Goal: Task Accomplishment & Management: Use online tool/utility

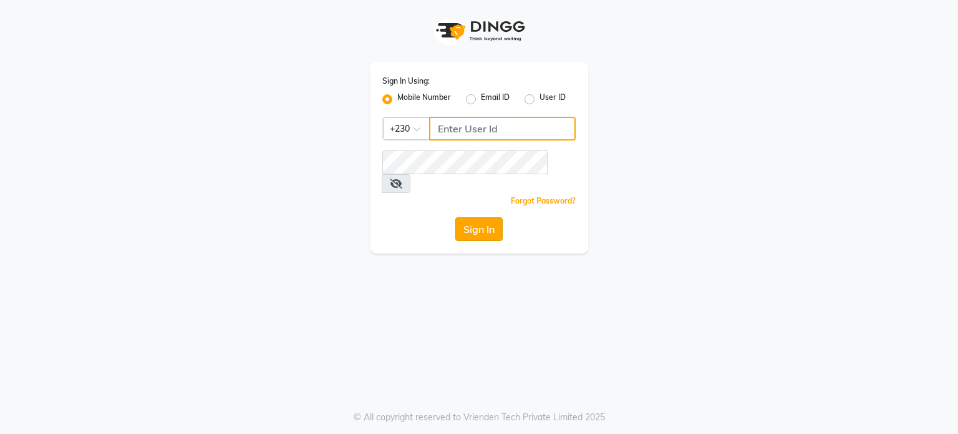
type input "59282313"
click at [483, 217] on button "Sign In" at bounding box center [478, 229] width 47 height 24
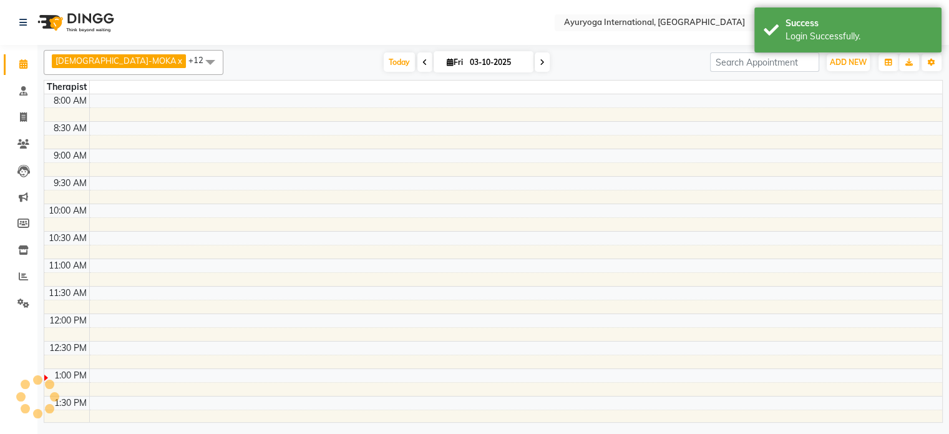
select select "en"
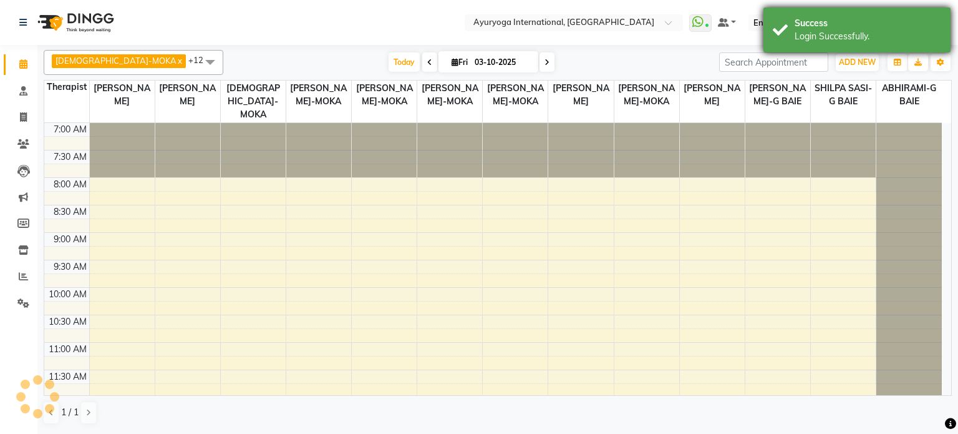
click at [811, 38] on div "Login Successfully." at bounding box center [868, 36] width 147 height 13
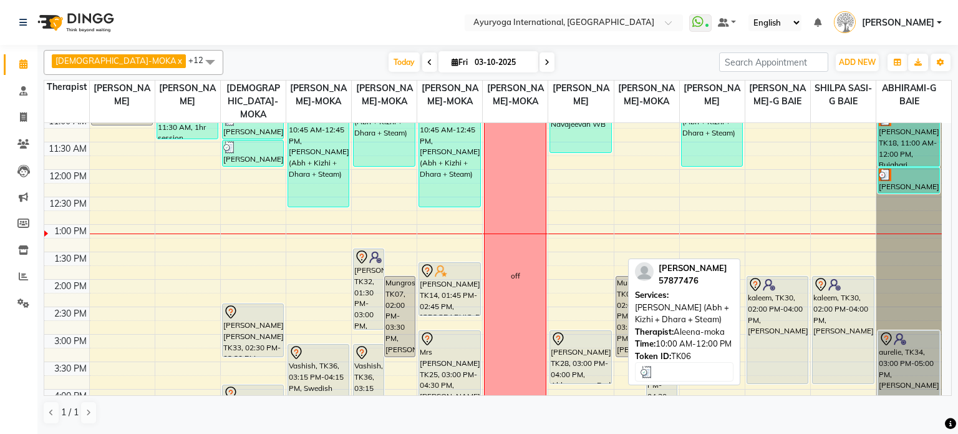
scroll to position [62, 0]
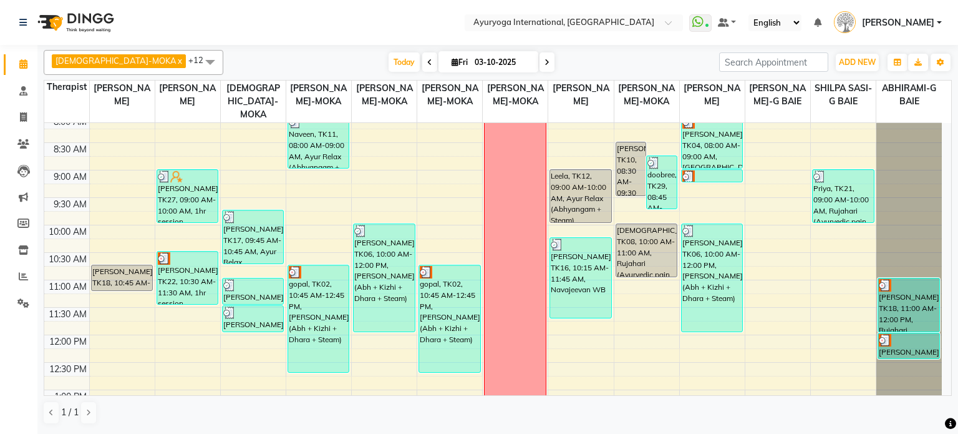
click at [545, 63] on icon at bounding box center [547, 62] width 5 height 7
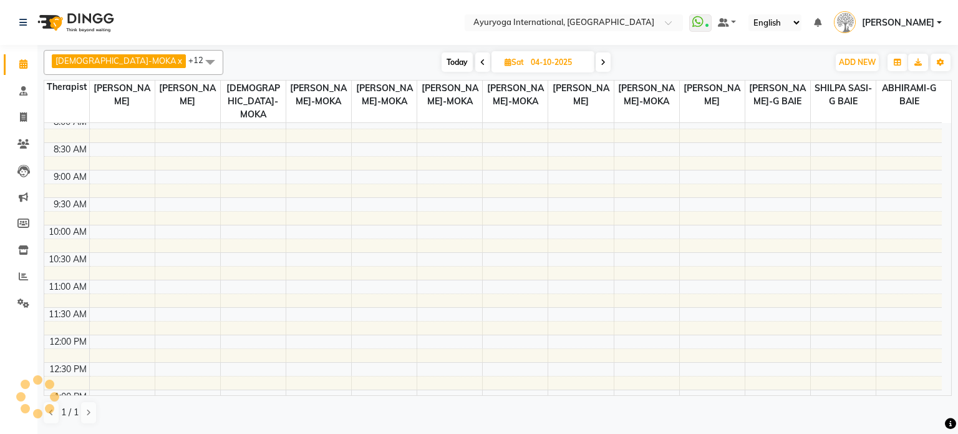
scroll to position [327, 0]
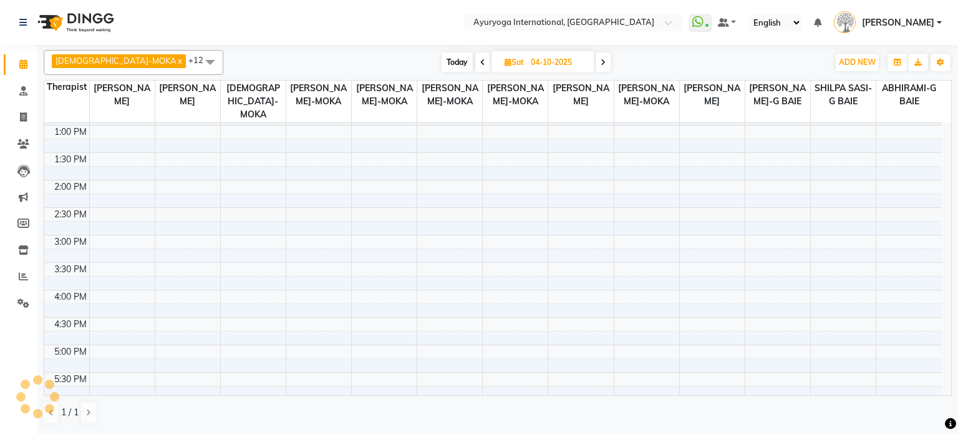
click at [601, 61] on icon at bounding box center [603, 62] width 5 height 7
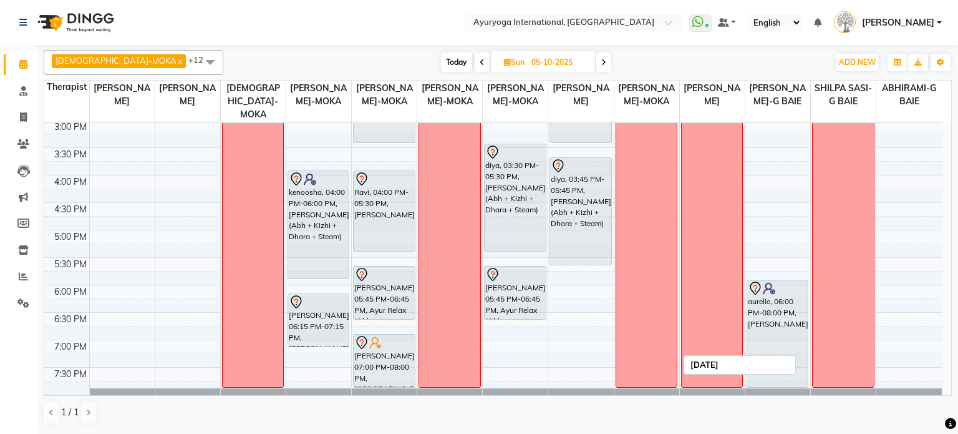
scroll to position [488, 0]
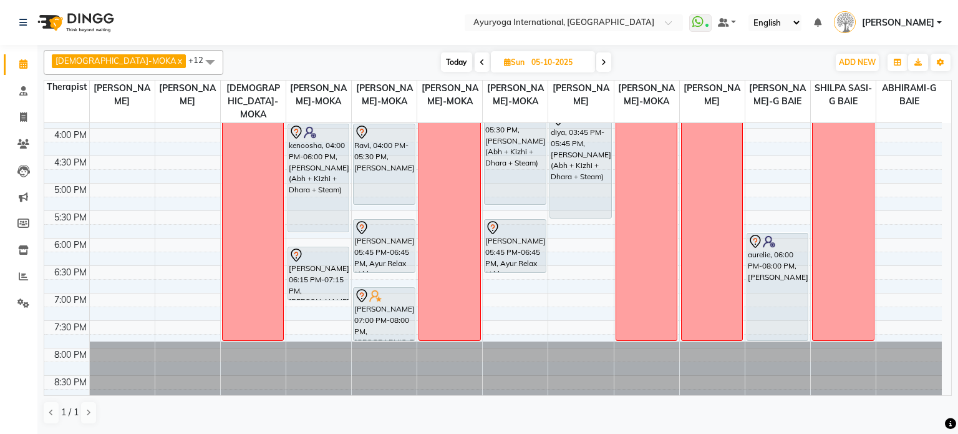
click at [441, 65] on span "Today" at bounding box center [456, 61] width 31 height 19
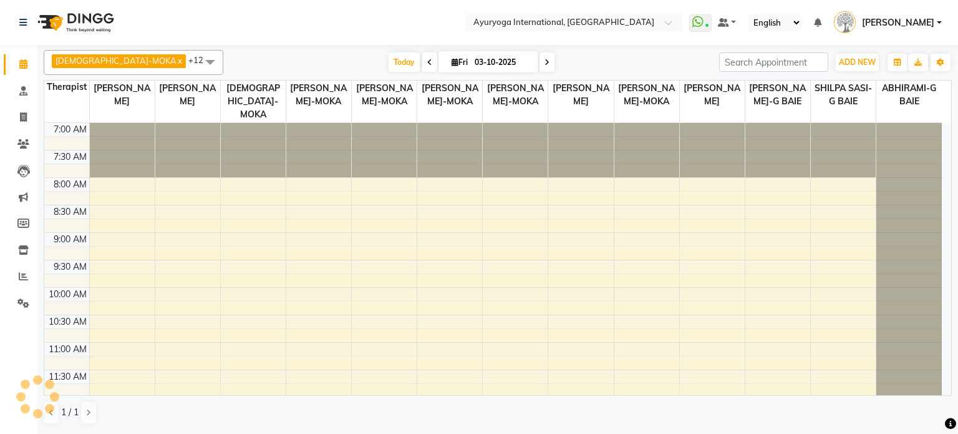
scroll to position [327, 0]
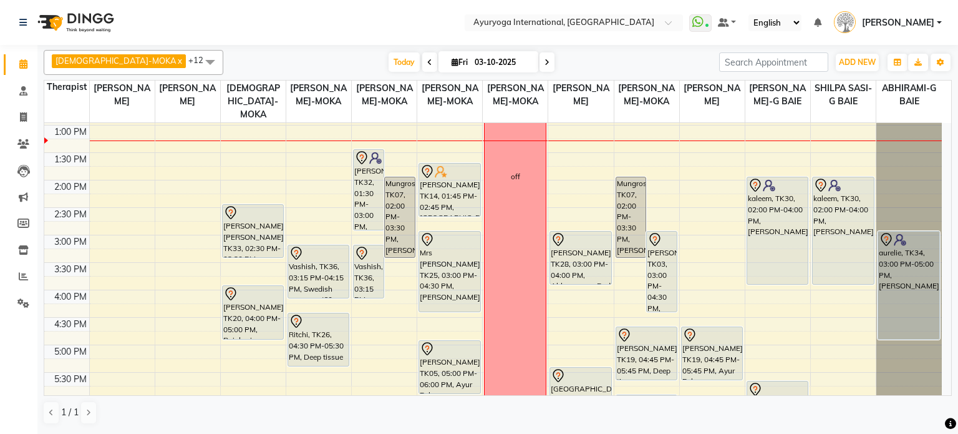
click at [120, 2] on nav "Select Location × Ayuryoga International, [GEOGRAPHIC_DATA] Rd WhatsApp Status …" at bounding box center [479, 22] width 958 height 45
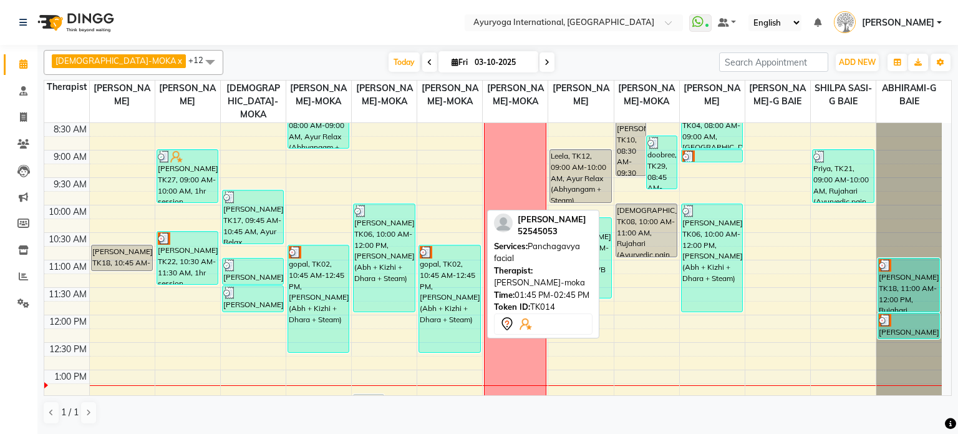
scroll to position [77, 0]
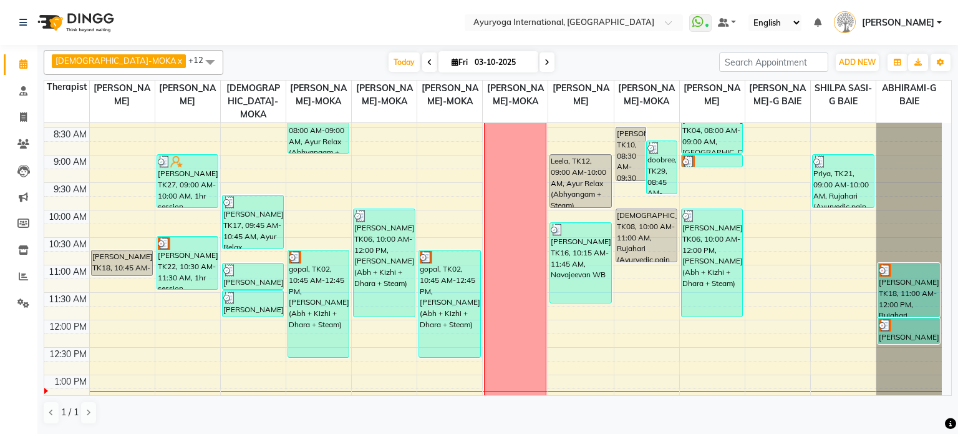
click at [545, 61] on icon at bounding box center [547, 62] width 5 height 7
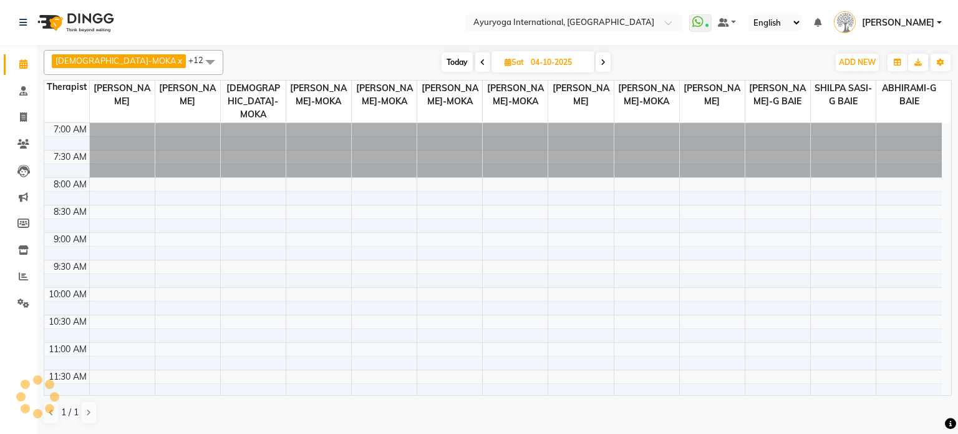
scroll to position [327, 0]
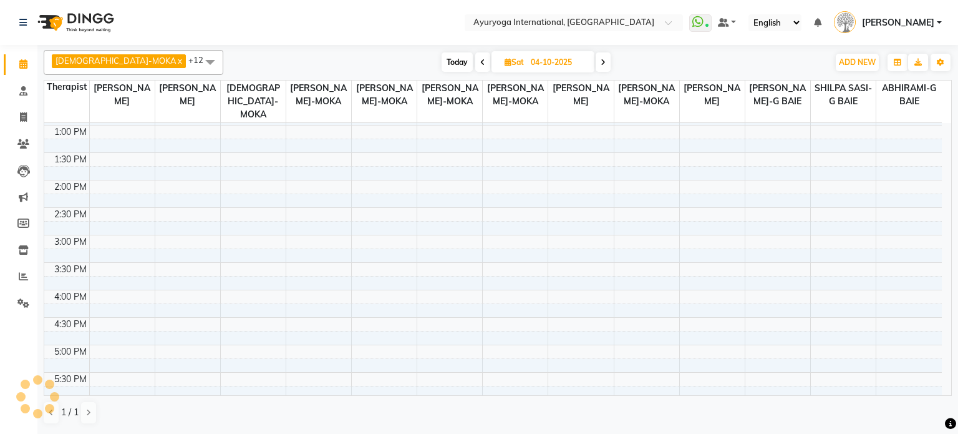
click at [596, 59] on span at bounding box center [603, 61] width 15 height 19
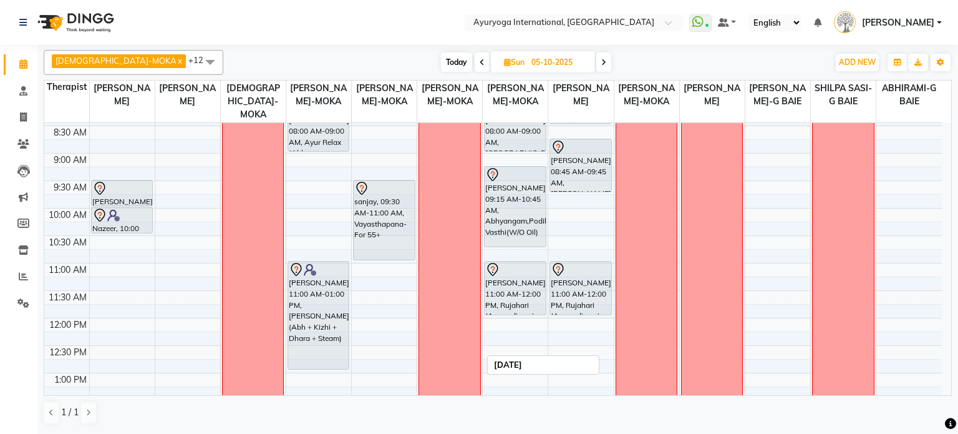
scroll to position [0, 0]
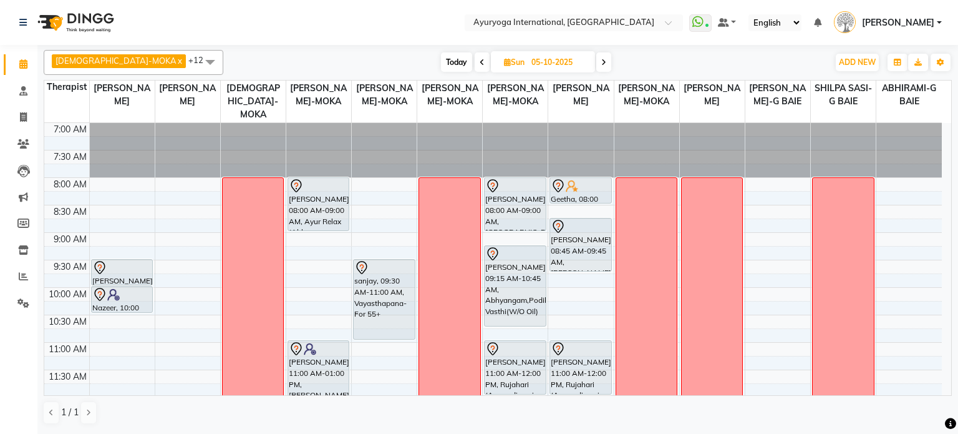
click at [441, 64] on span "Today" at bounding box center [456, 61] width 31 height 19
type input "03-10-2025"
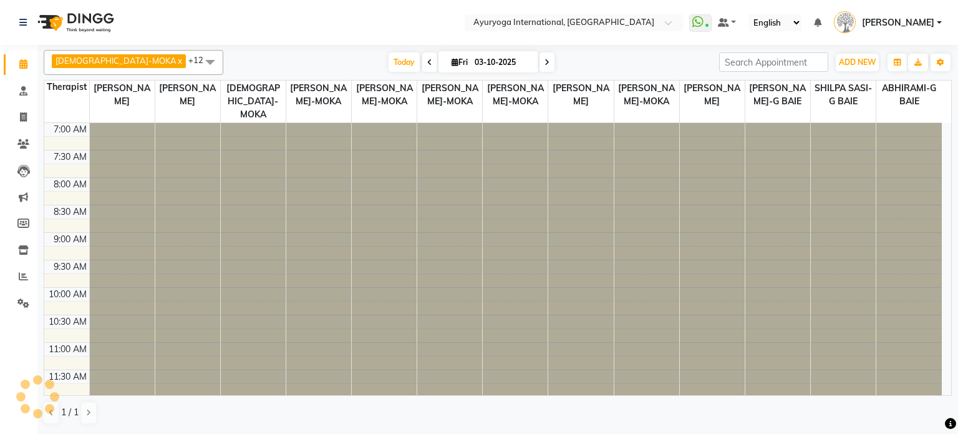
scroll to position [327, 0]
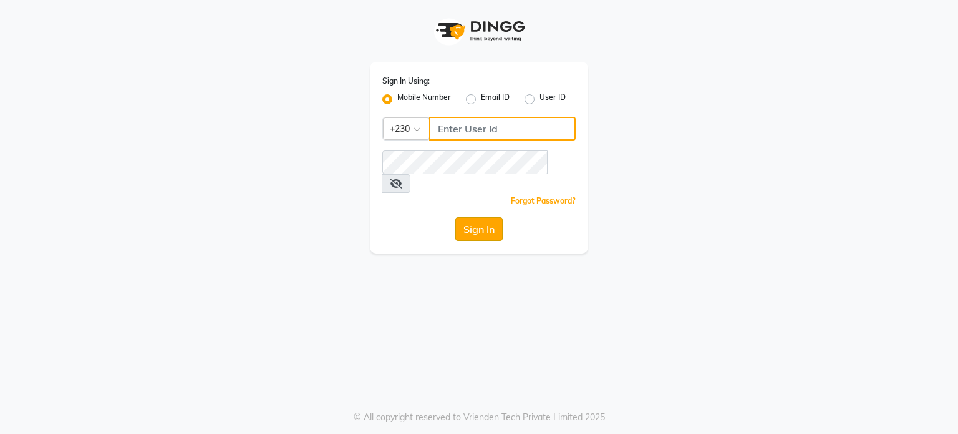
type input "59282313"
click at [479, 217] on button "Sign In" at bounding box center [478, 229] width 47 height 24
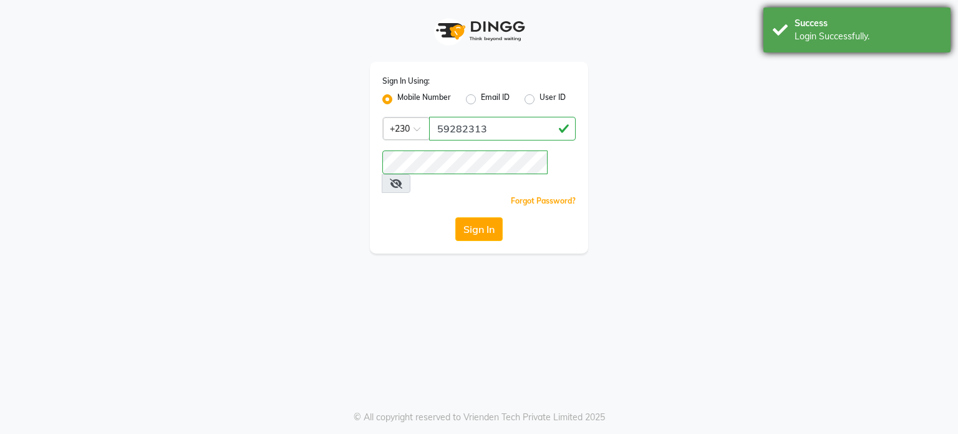
click at [871, 22] on div "Success" at bounding box center [868, 23] width 147 height 13
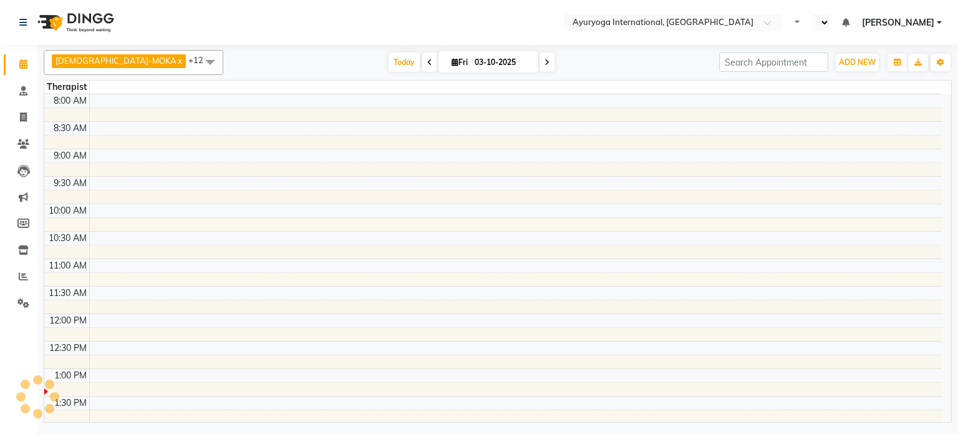
select select "en"
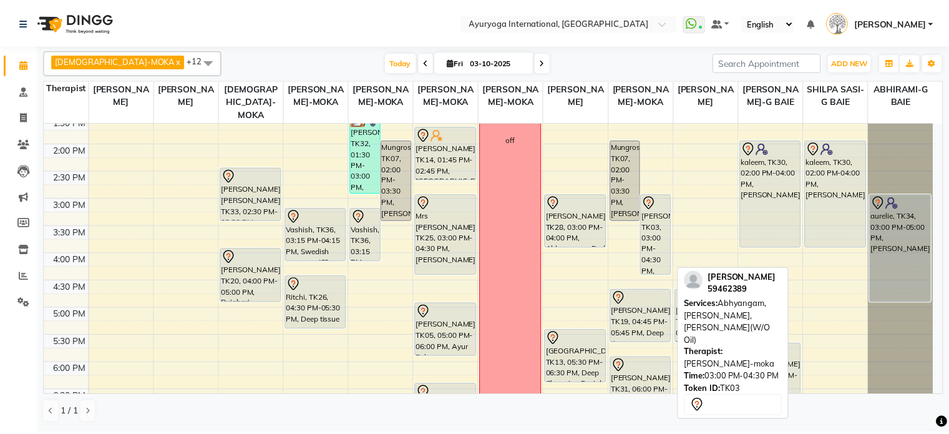
scroll to position [239, 0]
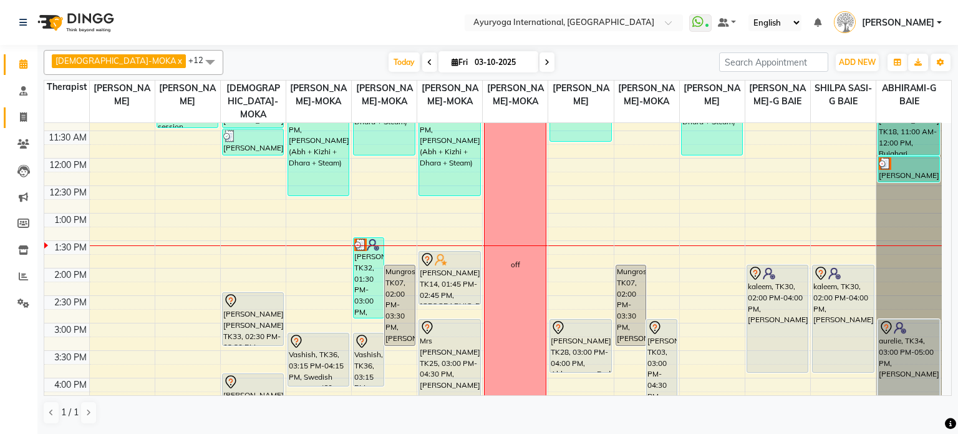
click at [24, 124] on span at bounding box center [23, 117] width 22 height 14
select select "730"
select select "service"
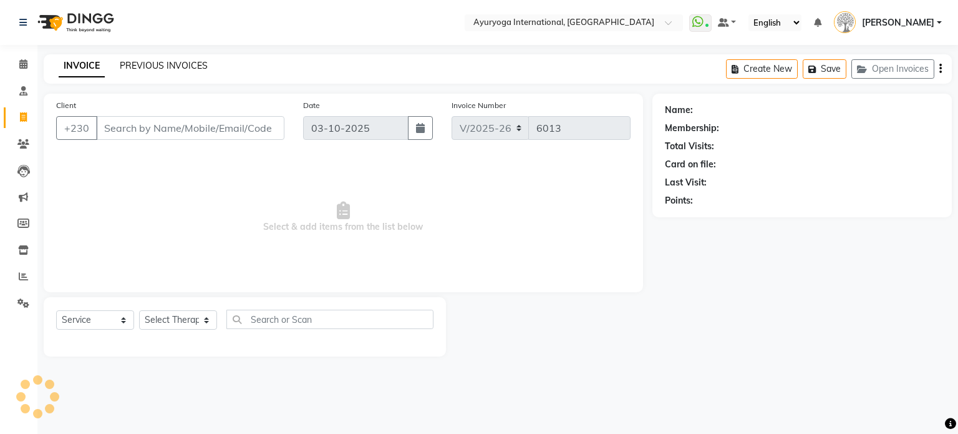
click at [127, 62] on link "PREVIOUS INVOICES" at bounding box center [164, 65] width 88 height 11
